Goal: Information Seeking & Learning: Learn about a topic

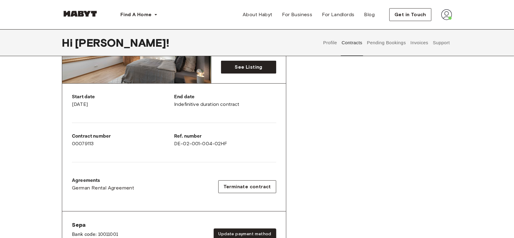
scroll to position [88, 0]
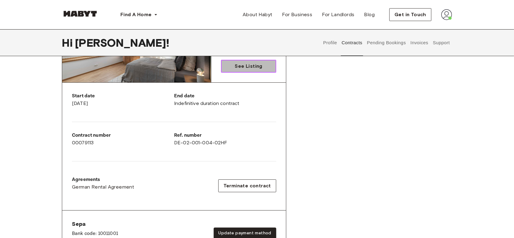
click at [251, 64] on span "See Listing" at bounding box center [248, 65] width 27 height 7
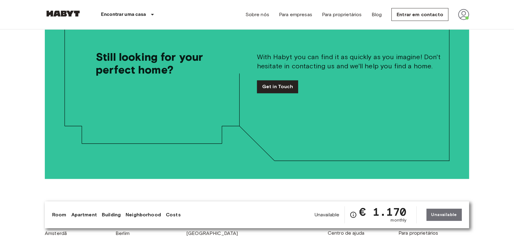
scroll to position [1068, 0]
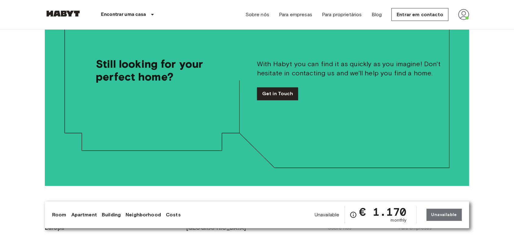
click at [68, 13] on img at bounding box center [63, 14] width 37 height 6
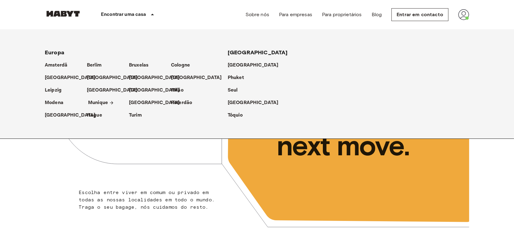
click at [100, 102] on p "Munique" at bounding box center [98, 102] width 20 height 7
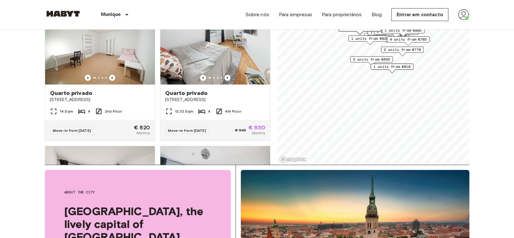
scroll to position [74, 0]
